Goal: Register for event/course

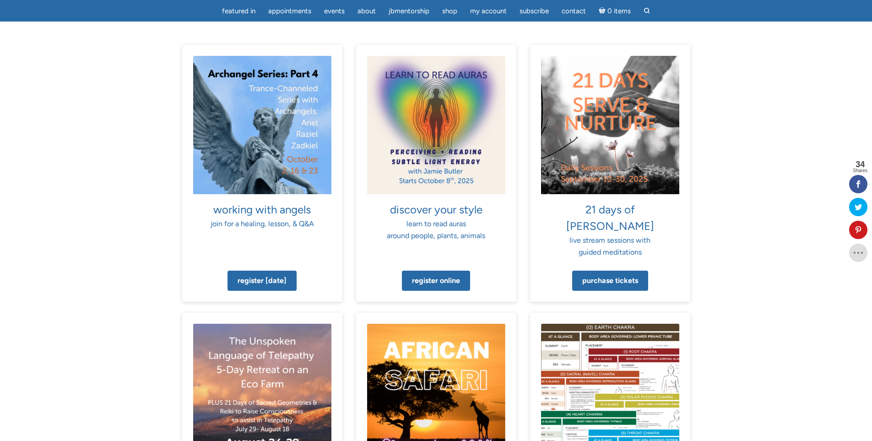
scroll to position [576, 0]
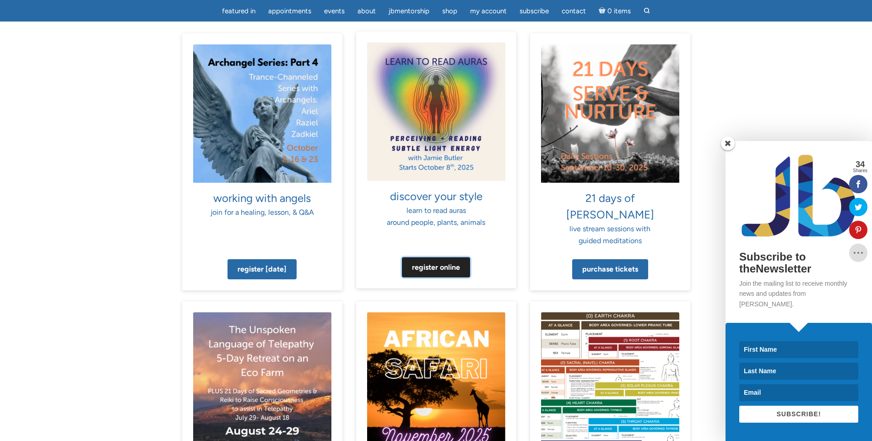
click at [421, 257] on link "Register online" at bounding box center [436, 267] width 68 height 20
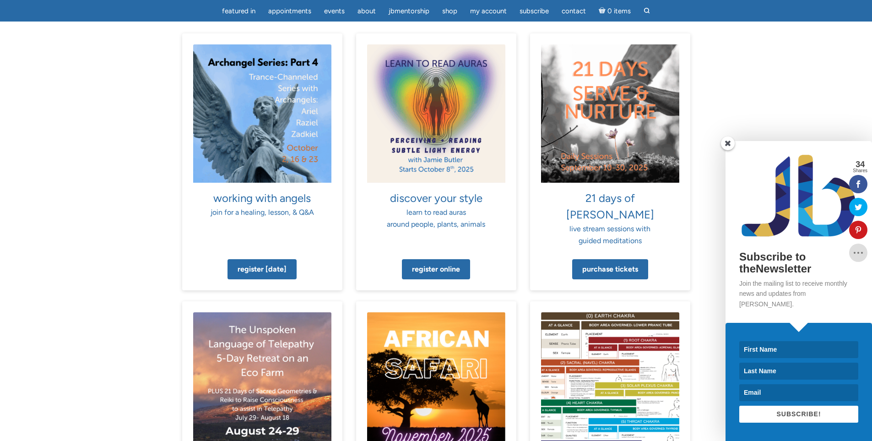
click at [774, 348] on input at bounding box center [798, 349] width 119 height 17
type input "[PERSON_NAME]"
click at [782, 373] on input at bounding box center [798, 370] width 119 height 17
type input "Cioban"
click at [781, 393] on input at bounding box center [798, 392] width 119 height 17
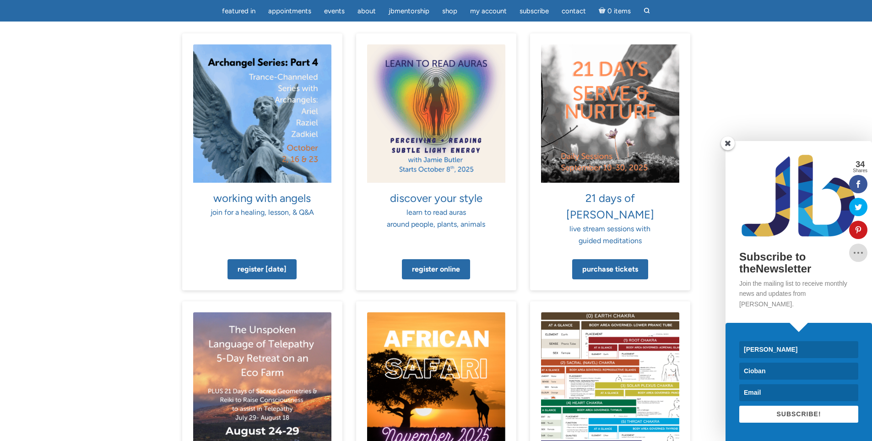
click at [781, 393] on input at bounding box center [798, 392] width 119 height 17
type input "[PERSON_NAME][EMAIL_ADDRESS][PERSON_NAME][DOMAIN_NAME]"
click at [776, 414] on span "SUBSCRIBE!" at bounding box center [798, 413] width 44 height 7
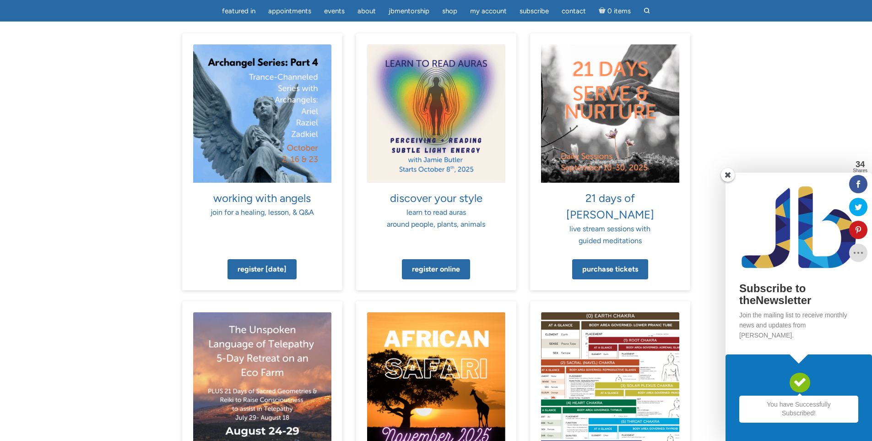
click at [729, 182] on span at bounding box center [728, 175] width 14 height 14
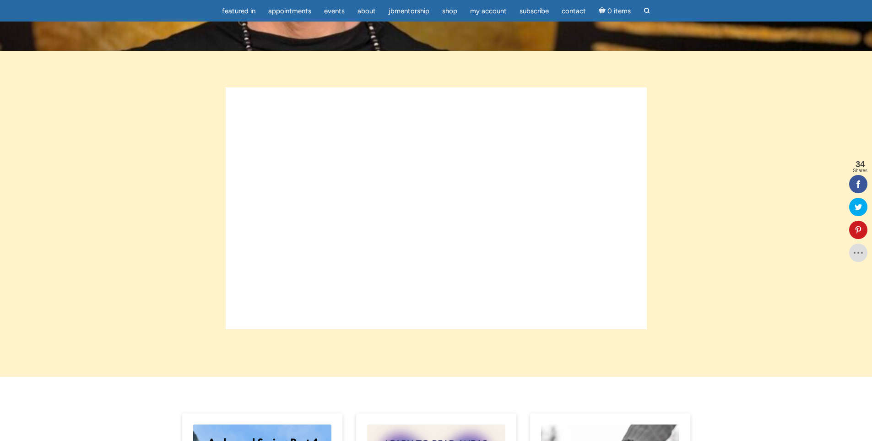
scroll to position [202, 0]
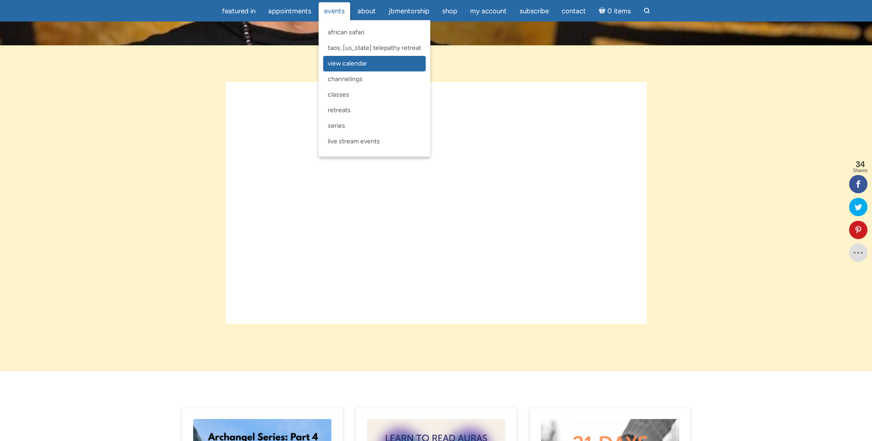
click at [333, 66] on span "View Calendar" at bounding box center [347, 63] width 39 height 8
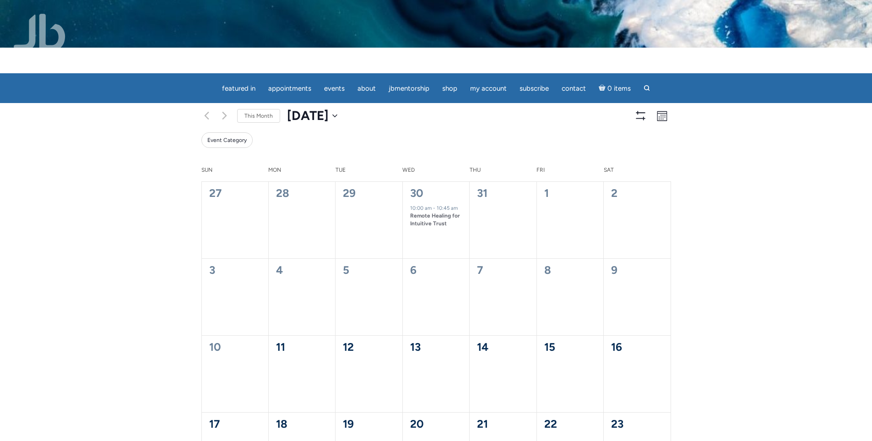
scroll to position [9, 0]
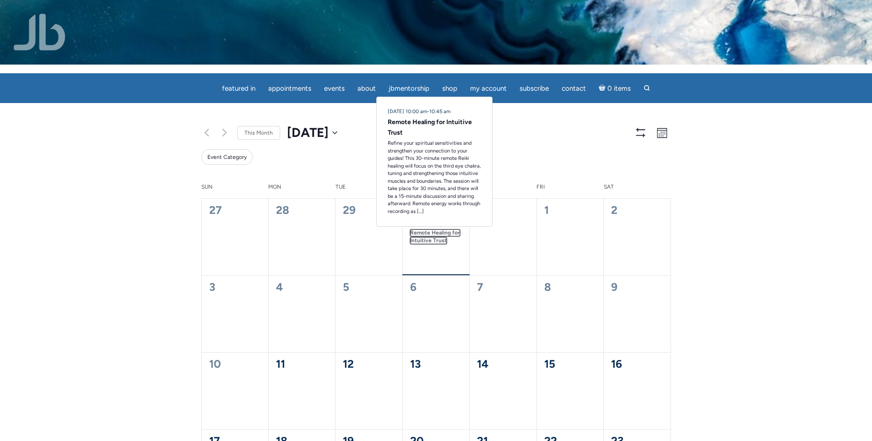
click at [434, 234] on link "Remote Healing for Intuitive Trust" at bounding box center [435, 236] width 50 height 15
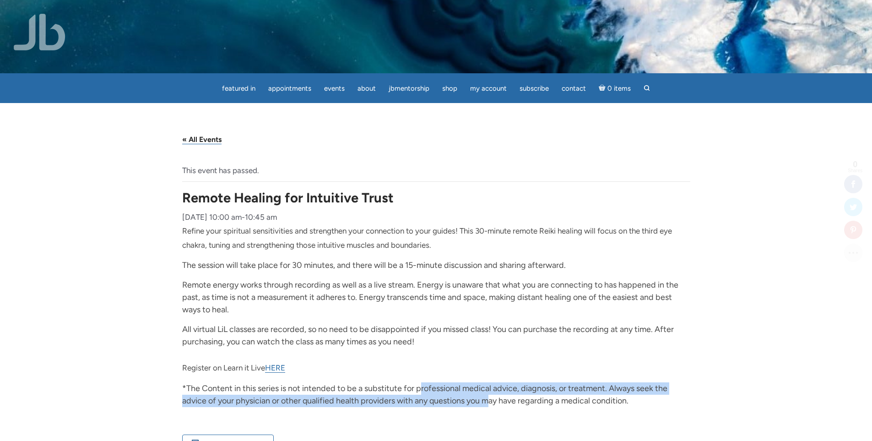
drag, startPoint x: 424, startPoint y: 387, endPoint x: 494, endPoint y: 399, distance: 71.0
click at [494, 399] on p "*The Content in this series is not intended to be a substitute for professional…" at bounding box center [436, 394] width 508 height 25
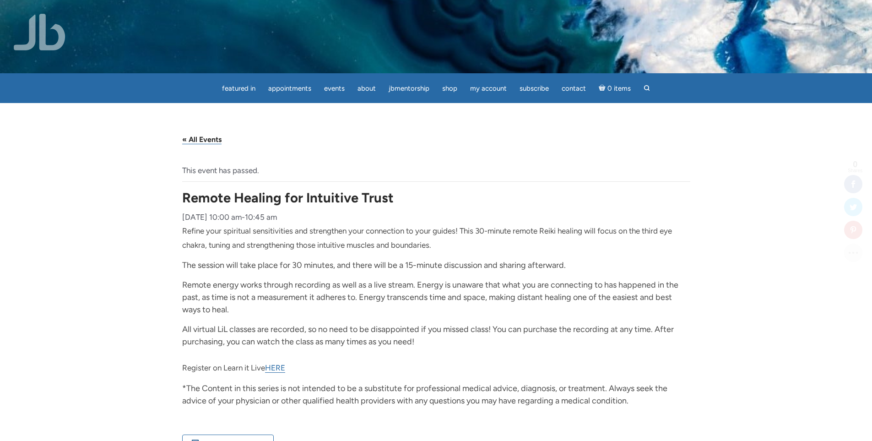
click at [444, 314] on p "Remote energy works through recording as well as a live stream. Energy is unawa…" at bounding box center [436, 297] width 508 height 37
drag, startPoint x: 268, startPoint y: 344, endPoint x: 411, endPoint y: 344, distance: 142.3
click at [411, 344] on p "All virtual LiL classes are recorded, so no need to be disappointed if you miss…" at bounding box center [436, 335] width 508 height 25
click at [495, 309] on p "Remote energy works through recording as well as a live stream. Energy is unawa…" at bounding box center [436, 297] width 508 height 37
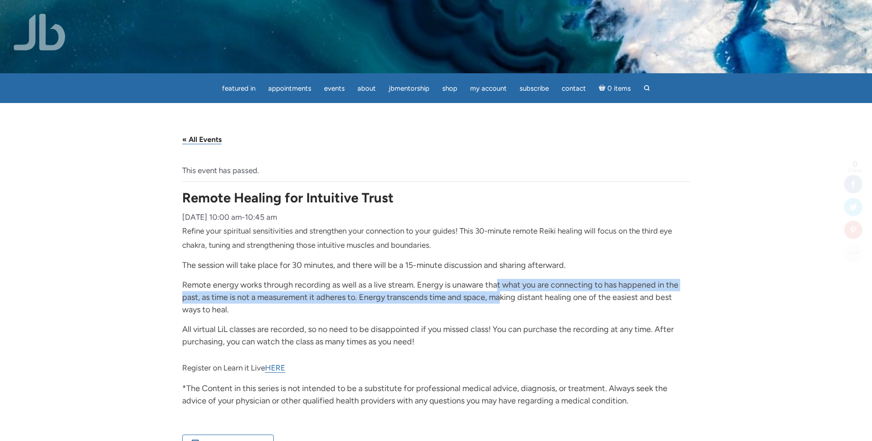
drag, startPoint x: 500, startPoint y: 284, endPoint x: 503, endPoint y: 302, distance: 18.1
click at [503, 302] on p "Remote energy works through recording as well as a live stream. Energy is unawa…" at bounding box center [436, 297] width 508 height 37
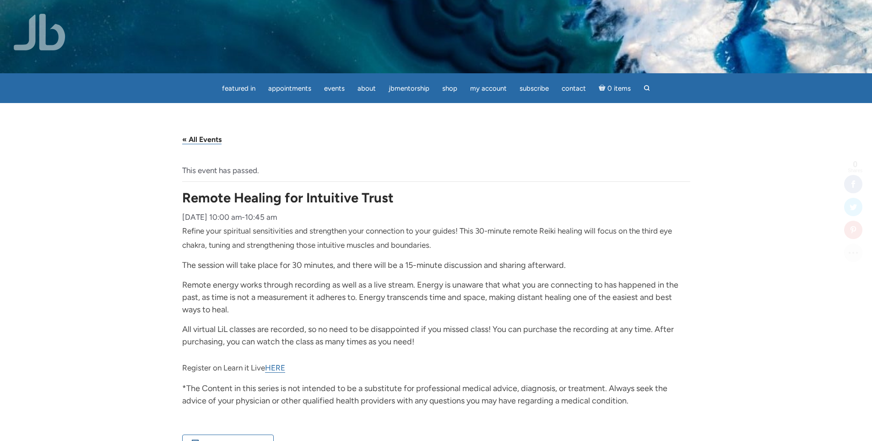
click at [611, 323] on p "All virtual LiL classes are recorded, so no need to be disappointed if you miss…" at bounding box center [436, 335] width 508 height 25
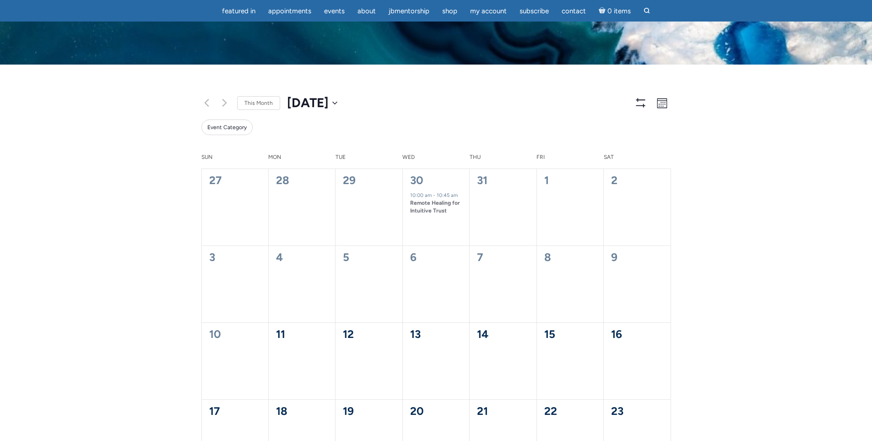
scroll to position [386, 0]
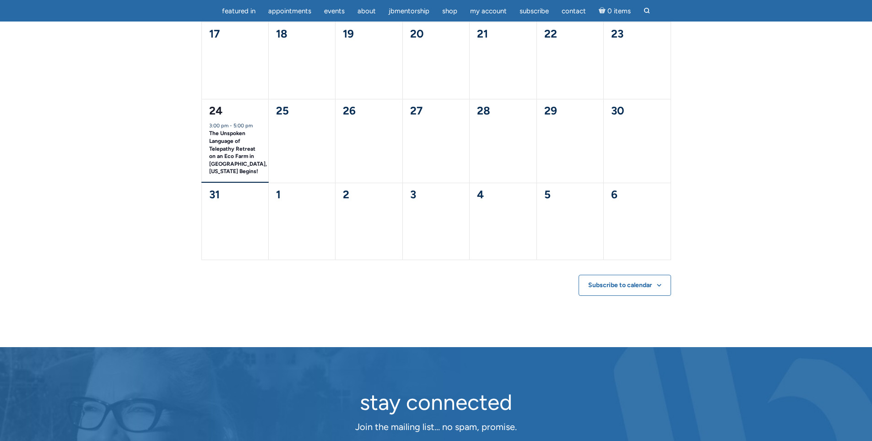
click at [218, 145] on div "The Unspoken Language of Telepathy Retreat on an Eco Farm in [GEOGRAPHIC_DATA],…" at bounding box center [235, 152] width 52 height 45
click at [220, 151] on link "The Unspoken Language of Telepathy Retreat on an Eco Farm in [GEOGRAPHIC_DATA],…" at bounding box center [238, 152] width 58 height 45
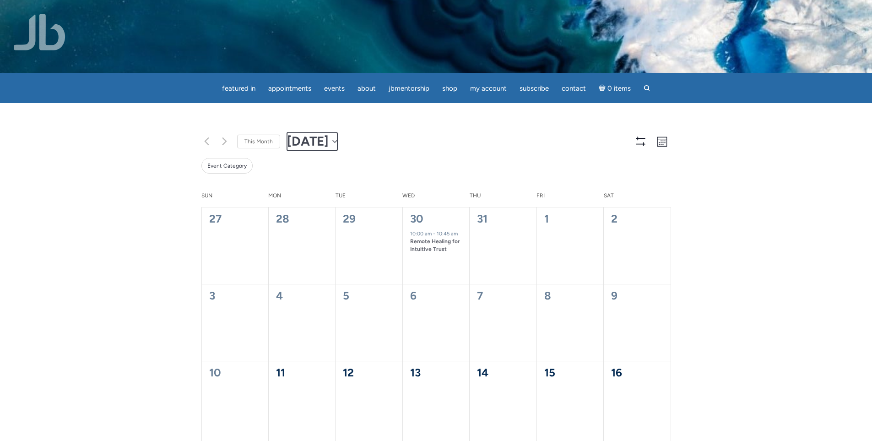
click at [329, 143] on span "August 2025" at bounding box center [308, 141] width 42 height 18
click at [300, 249] on span "Sep" at bounding box center [304, 248] width 21 height 22
type input "2025-09-01"
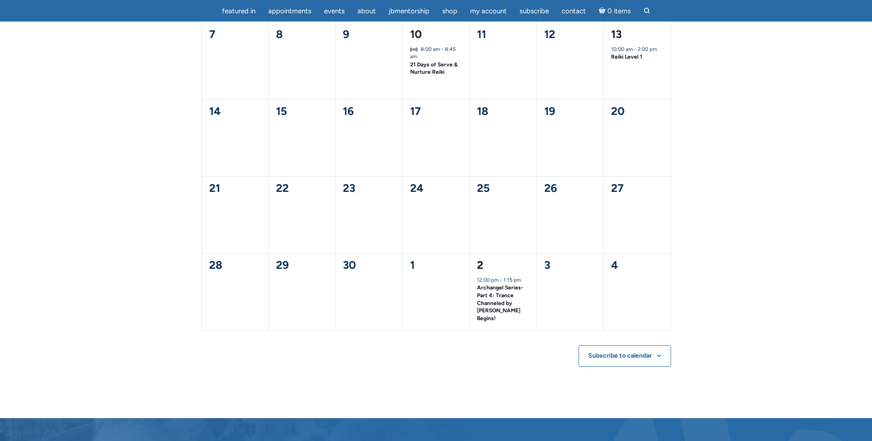
scroll to position [242, 0]
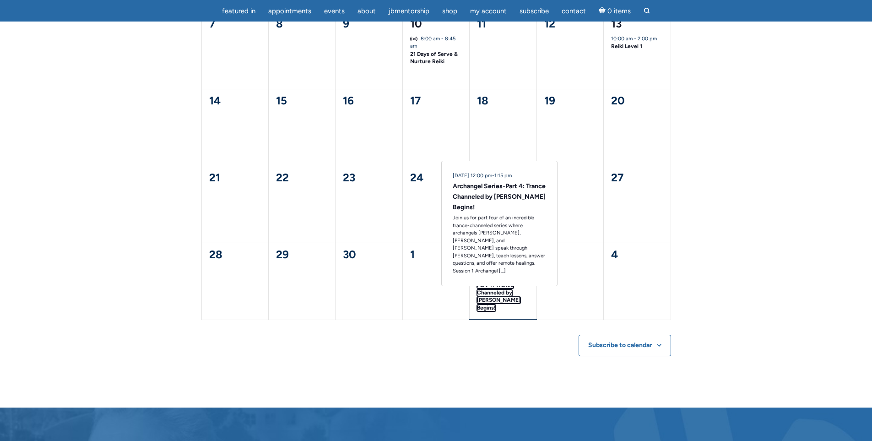
click at [500, 300] on link "Archangel Series-Part 4: Trance Channeled by Jamie Butler Begins!" at bounding box center [500, 292] width 46 height 37
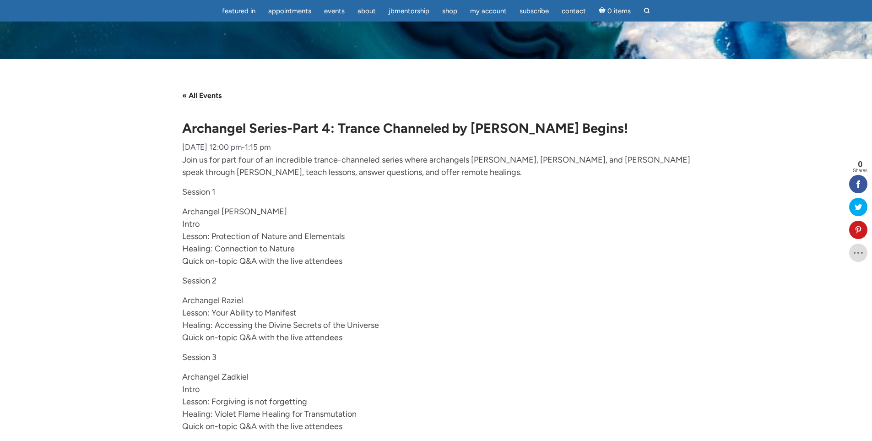
scroll to position [118, 0]
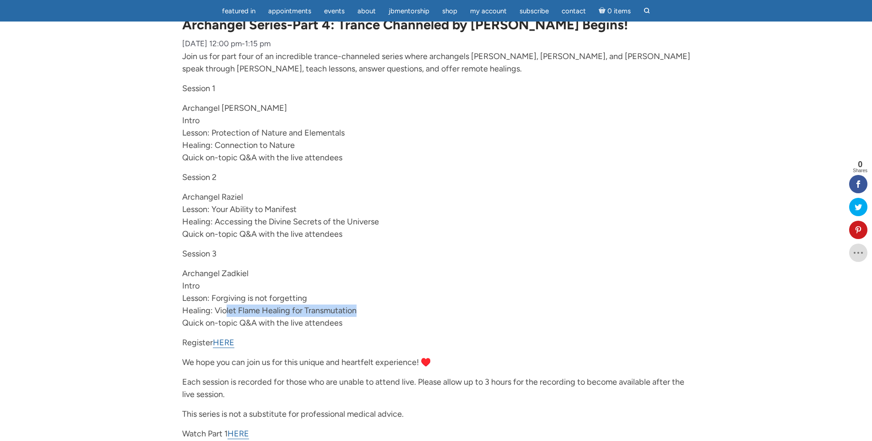
drag, startPoint x: 224, startPoint y: 309, endPoint x: 364, endPoint y: 313, distance: 140.1
click at [364, 313] on p "Archangel Zadkiel Intro Lesson: Forgiving is not forgetting Healing: Violet Fla…" at bounding box center [436, 298] width 508 height 62
click at [157, 277] on div "« All Events Archangel Series-Part 4: Trance Channeled by Jamie Butler Begins! …" at bounding box center [436, 369] width 872 height 827
click at [221, 342] on link "HERE" at bounding box center [224, 342] width 22 height 11
click at [239, 433] on link "HERE" at bounding box center [238, 433] width 22 height 11
